Goal: Transaction & Acquisition: Purchase product/service

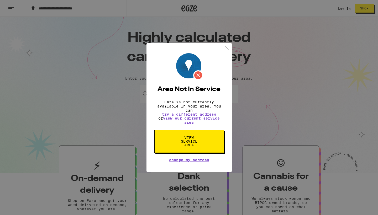
click at [183, 143] on span "View Service Area" at bounding box center [188, 141] width 27 height 11
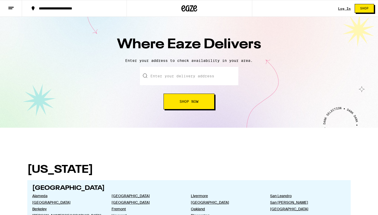
click at [162, 80] on input "text" at bounding box center [189, 76] width 98 height 18
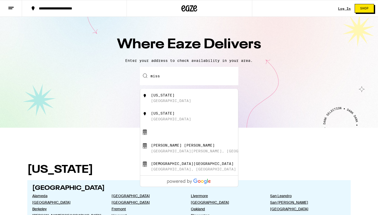
click at [171, 97] on div "[US_STATE] [GEOGRAPHIC_DATA]" at bounding box center [198, 98] width 94 height 10
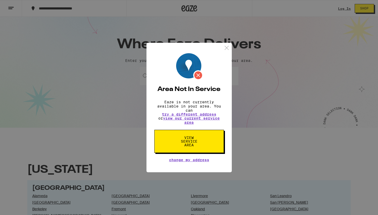
click at [226, 43] on div "Area Not In Service Eaze is not currently available in your area. You can try a…" at bounding box center [188, 108] width 85 height 130
click at [225, 48] on img at bounding box center [226, 48] width 7 height 7
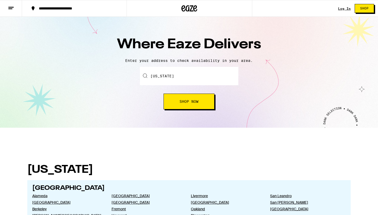
click at [182, 74] on input "[US_STATE]" at bounding box center [189, 76] width 98 height 18
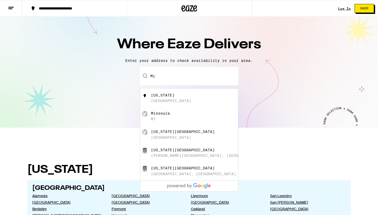
type input "M"
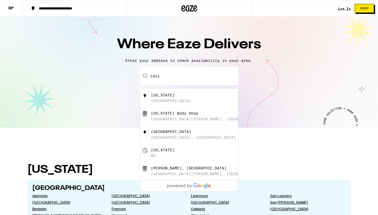
click at [169, 97] on div "[US_STATE]" at bounding box center [163, 95] width 24 height 4
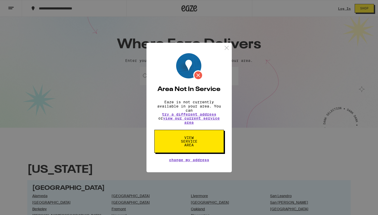
click at [174, 104] on div "Area Not In Service Eaze is not currently available in your area. You can try a…" at bounding box center [189, 107] width 70 height 109
click at [181, 143] on span "View Service Area" at bounding box center [188, 141] width 27 height 11
click at [228, 45] on img at bounding box center [226, 48] width 7 height 7
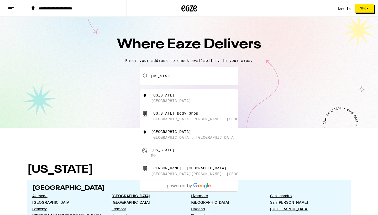
click at [175, 79] on input "[US_STATE]" at bounding box center [189, 76] width 98 height 18
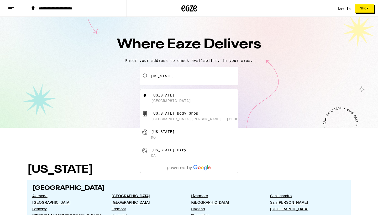
click at [178, 119] on div "[GEOGRAPHIC_DATA][PERSON_NAME], [GEOGRAPHIC_DATA], [GEOGRAPHIC_DATA]" at bounding box center [231, 119] width 161 height 4
type input "[US_STATE] Body Shop, [GEOGRAPHIC_DATA][PERSON_NAME], [GEOGRAPHIC_DATA], [GEOGR…"
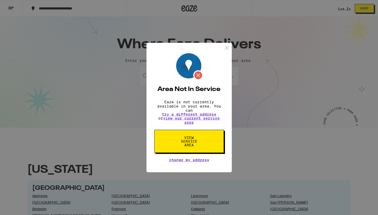
click at [188, 159] on span "Change My Address" at bounding box center [189, 160] width 40 height 4
